Goal: Task Accomplishment & Management: Manage account settings

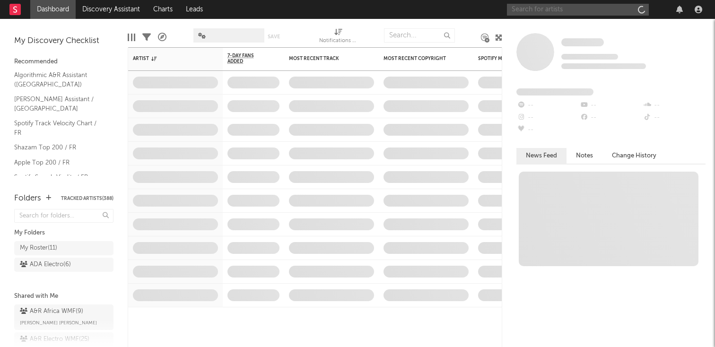
click at [526, 12] on input "text" at bounding box center [578, 10] width 142 height 12
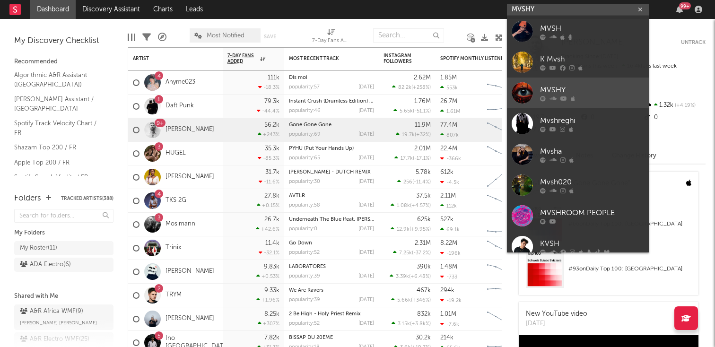
type input "MVSHY"
click at [552, 89] on div "MVSHY" at bounding box center [592, 89] width 104 height 11
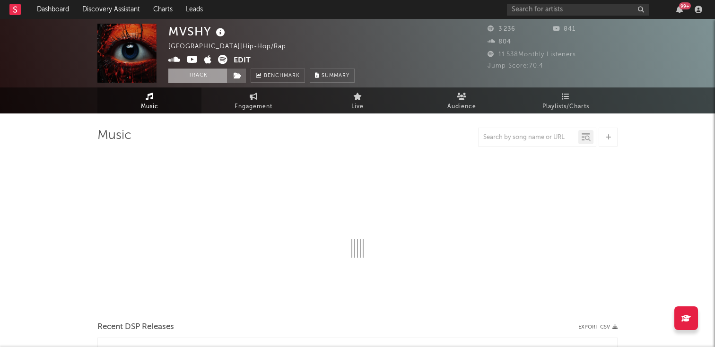
select select "6m"
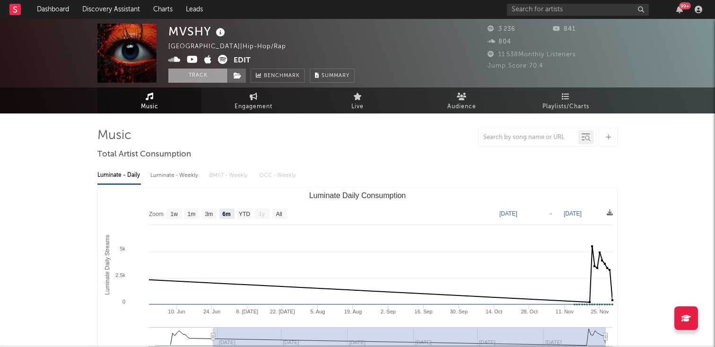
click at [204, 78] on button "Track" at bounding box center [197, 76] width 59 height 14
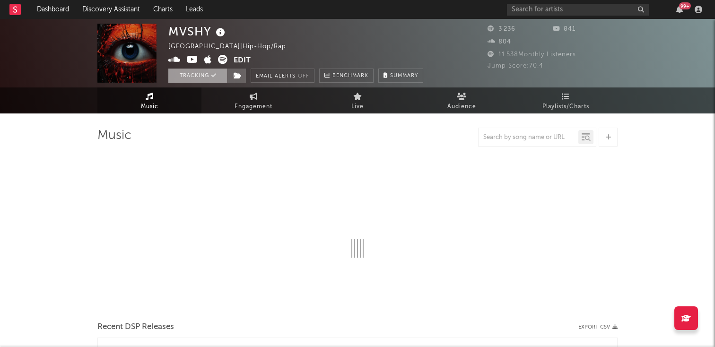
select select "6m"
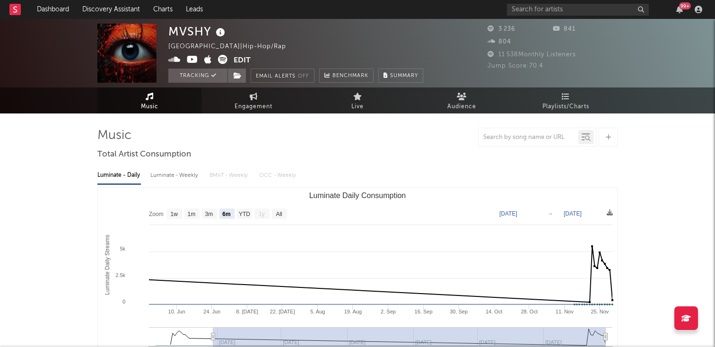
click at [237, 61] on button "Edit" at bounding box center [242, 61] width 17 height 12
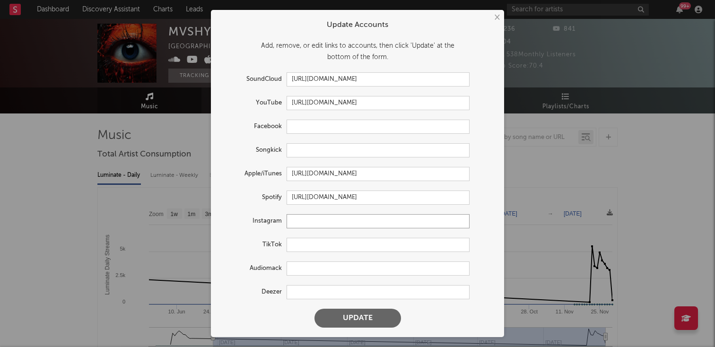
click at [317, 220] on input "text" at bounding box center [378, 221] width 183 height 14
paste input "[URL][DOMAIN_NAME][DOMAIN_NAME]"
type input "[URL][DOMAIN_NAME][DOMAIN_NAME]"
click at [314, 292] on input "text" at bounding box center [378, 292] width 183 height 14
paste input "[URL][DOMAIN_NAME]"
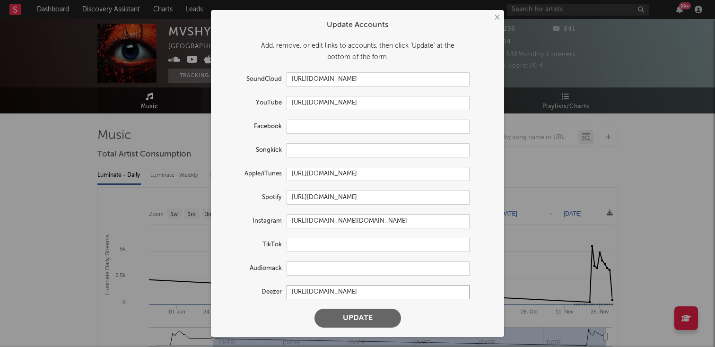
type input "[URL][DOMAIN_NAME]"
click at [318, 247] on input "text" at bounding box center [378, 245] width 183 height 14
paste input "[URL][DOMAIN_NAME]"
type input "[URL][DOMAIN_NAME]"
click at [333, 320] on button "Update" at bounding box center [358, 318] width 87 height 19
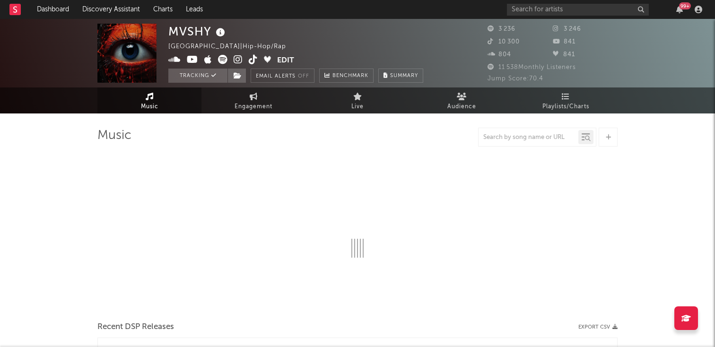
select select "6m"
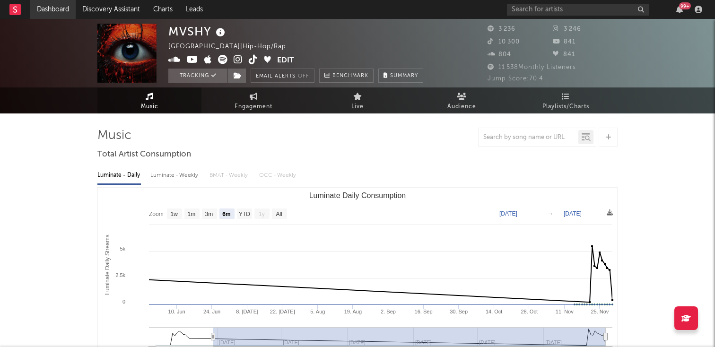
click at [49, 6] on link "Dashboard" at bounding box center [52, 9] width 45 height 19
